Goal: Information Seeking & Learning: Learn about a topic

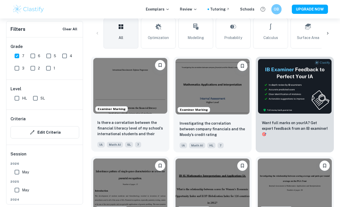
scroll to position [137, 0]
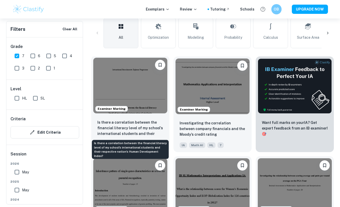
click at [117, 122] on p "Is there a correlation between the financial literacy level of my school's inte…" at bounding box center [130, 127] width 66 height 17
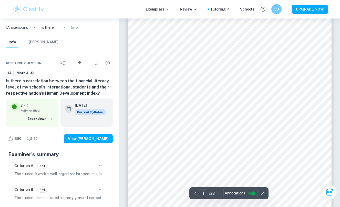
scroll to position [23, 0]
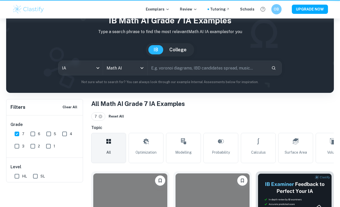
scroll to position [137, 0]
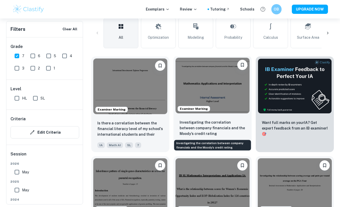
click at [197, 122] on p "Investigating the correlation between company financials and the Moody’s credit…" at bounding box center [213, 127] width 66 height 17
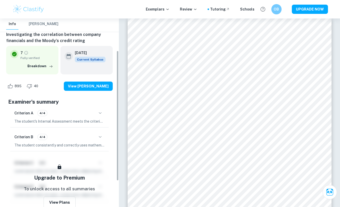
scroll to position [47, 0]
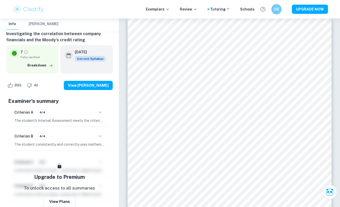
click at [100, 111] on icon "button" at bounding box center [100, 112] width 6 height 6
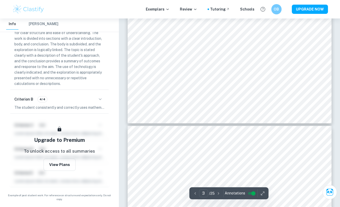
scroll to position [846, 0]
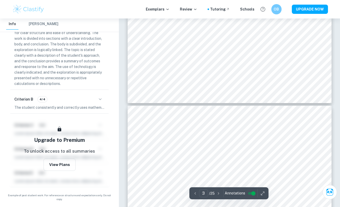
type input "4"
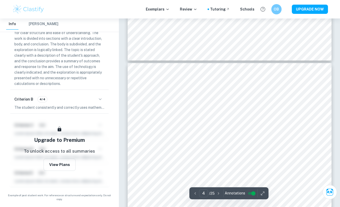
scroll to position [922, 0]
